Goal: Consume media (video, audio): Consume media (video, audio)

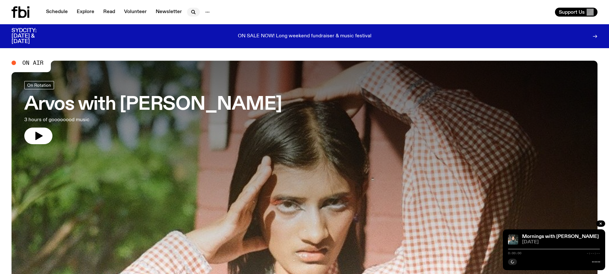
click at [193, 13] on icon "button" at bounding box center [193, 12] width 8 height 8
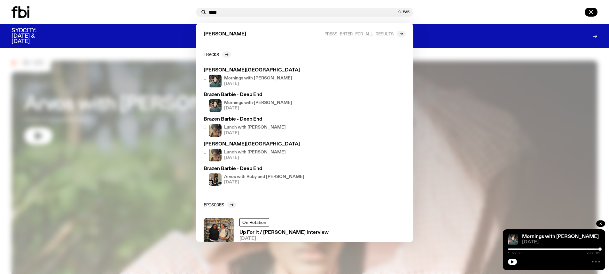
type input "****"
click at [145, 10] on div at bounding box center [103, 12] width 182 height 12
click at [405, 12] on button "Clear" at bounding box center [403, 12] width 11 height 4
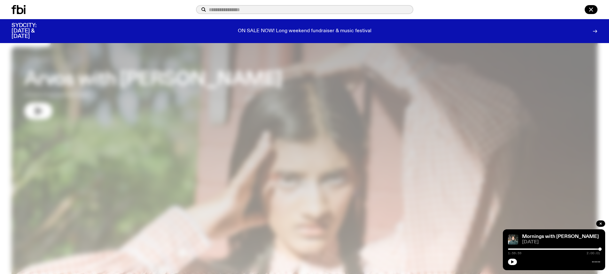
scroll to position [32, 0]
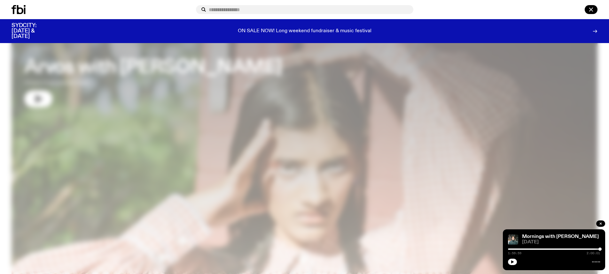
click at [81, 118] on div at bounding box center [304, 137] width 609 height 274
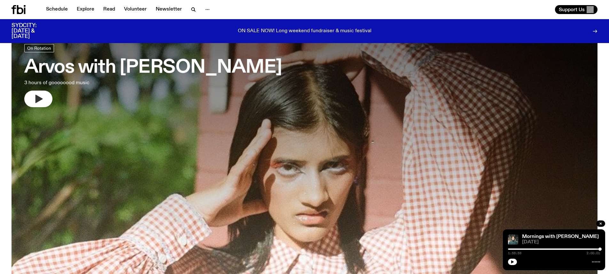
click at [41, 100] on icon "button" at bounding box center [38, 99] width 7 height 8
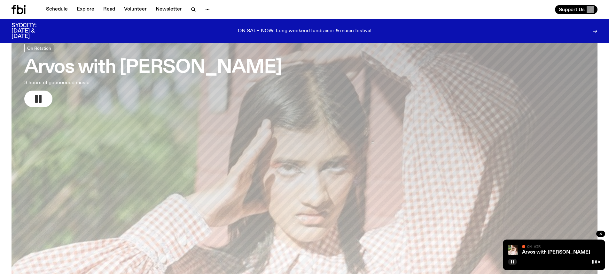
click at [107, 69] on h3 "Arvos with [PERSON_NAME]" at bounding box center [153, 68] width 258 height 18
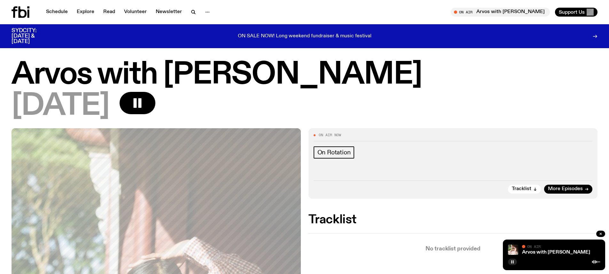
click at [508, 261] on button "button" at bounding box center [512, 262] width 9 height 6
